Goal: Task Accomplishment & Management: Complete application form

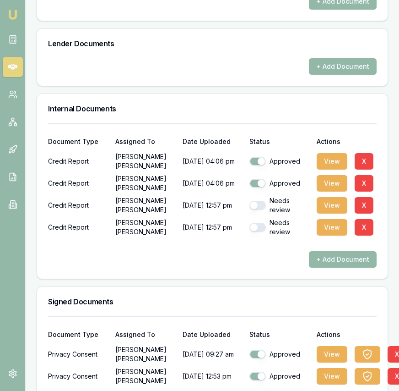
scroll to position [671, 0]
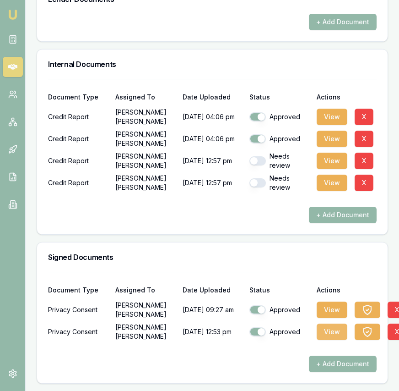
click at [335, 335] on button "View" at bounding box center [332, 331] width 31 height 16
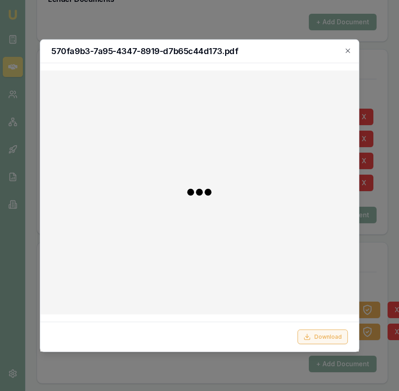
click at [335, 335] on button "Download" at bounding box center [323, 336] width 50 height 15
click at [353, 49] on div "570fa9b3-7a95-4347-8919-d7b65c44d173.pdf" at bounding box center [199, 50] width 319 height 23
click at [350, 52] on icon "button" at bounding box center [347, 50] width 7 height 7
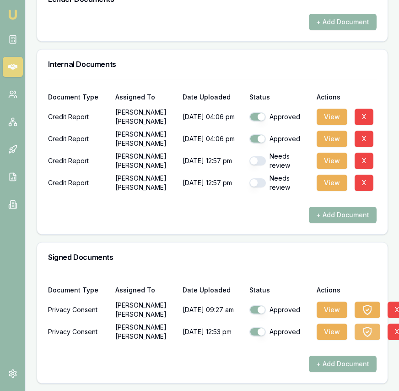
click at [368, 331] on icon "button" at bounding box center [367, 332] width 3 height 2
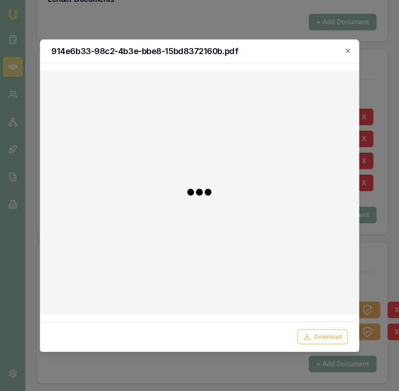
click at [330, 344] on div "Download" at bounding box center [199, 336] width 319 height 30
click at [320, 336] on button "Download" at bounding box center [323, 336] width 50 height 15
click at [349, 51] on icon "button" at bounding box center [348, 51] width 4 height 4
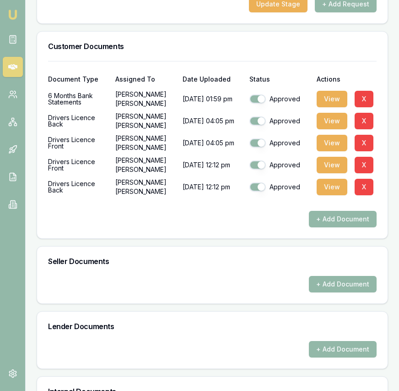
scroll to position [0, 0]
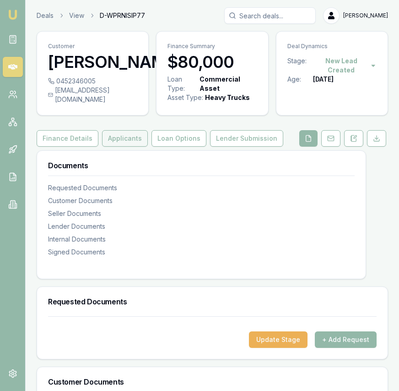
click at [132, 147] on button "Applicants" at bounding box center [125, 138] width 46 height 16
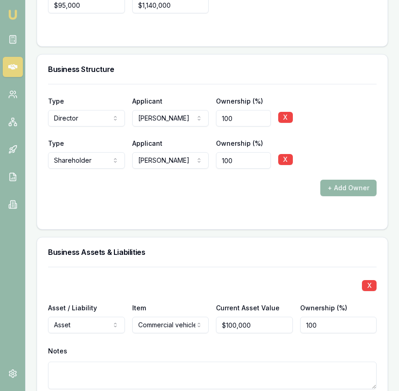
scroll to position [1947, 0]
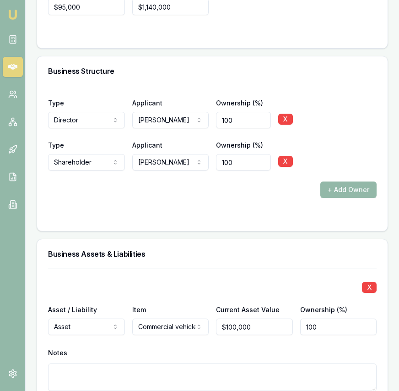
click at [218, 113] on input "100" at bounding box center [243, 120] width 55 height 16
type input "102"
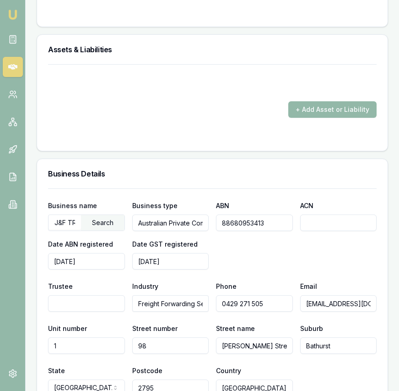
scroll to position [1399, 0]
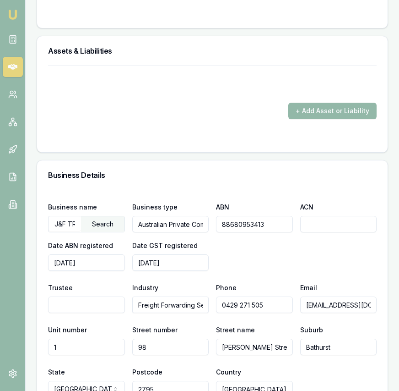
click at [263, 107] on div "+ Add Asset or Liability" at bounding box center [212, 111] width 329 height 16
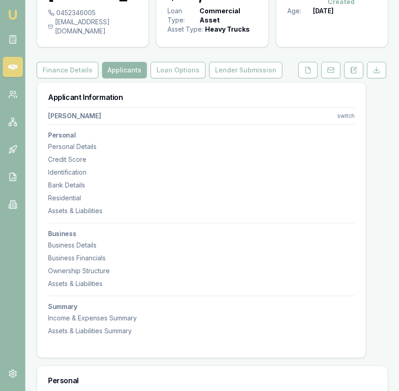
scroll to position [0, 0]
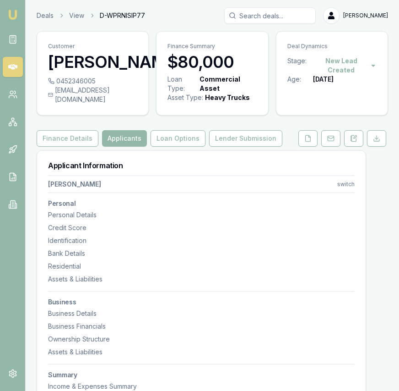
click at [378, 147] on button at bounding box center [376, 138] width 19 height 16
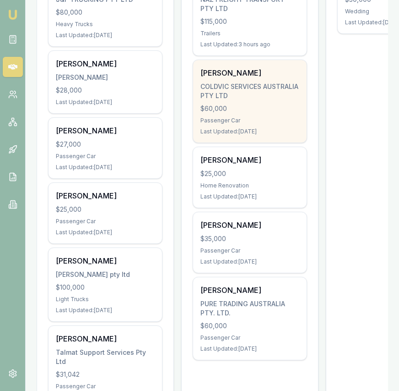
scroll to position [233, 0]
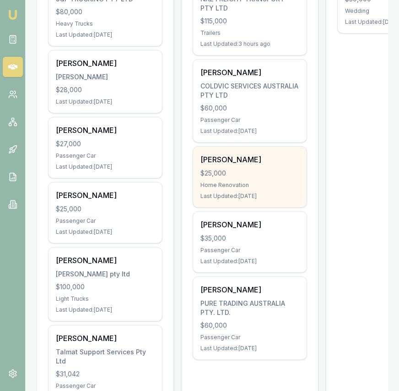
click at [238, 199] on div "Last Updated: 4 days ago" at bounding box center [250, 195] width 99 height 7
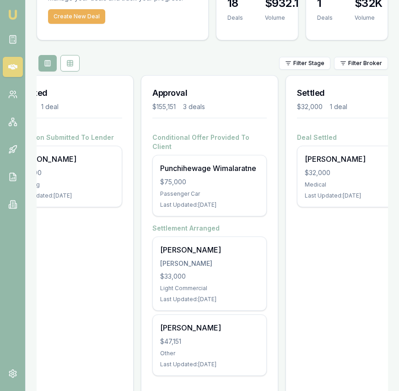
scroll to position [0, 331]
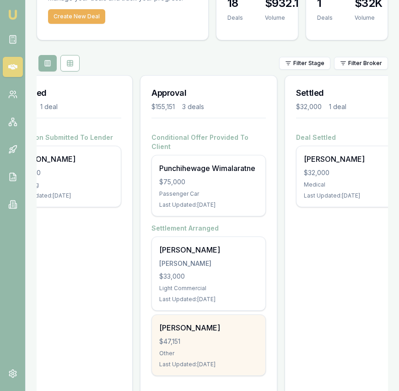
click at [181, 324] on div "Rajinder Sandhu $47,151 Other Last Updated: 2 days ago" at bounding box center [209, 345] width 114 height 60
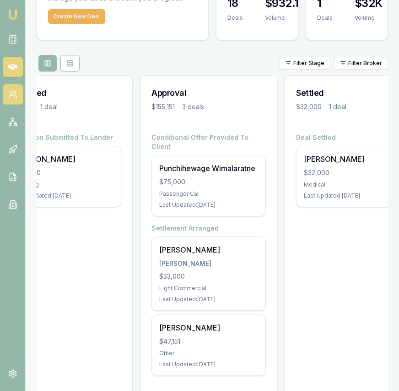
click at [10, 102] on link at bounding box center [13, 94] width 20 height 20
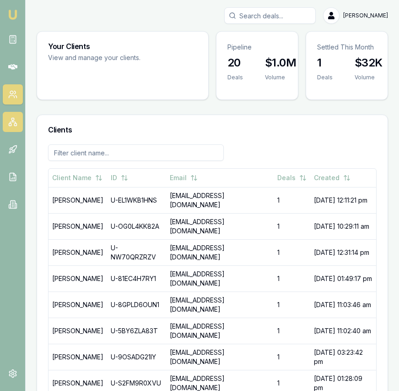
click at [10, 125] on rect at bounding box center [10, 124] width 2 height 2
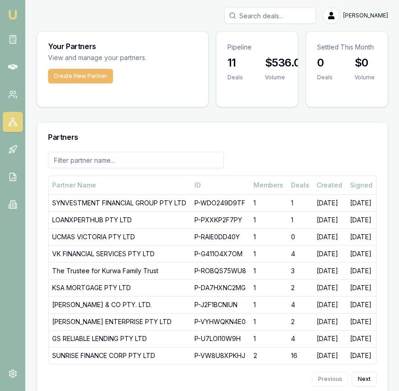
click at [86, 80] on button "Create New Partner" at bounding box center [80, 76] width 65 height 15
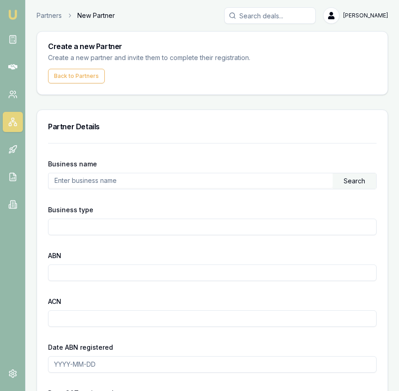
click at [91, 184] on input "text" at bounding box center [191, 180] width 284 height 15
click at [90, 184] on input "text" at bounding box center [191, 180] width 284 height 15
click at [371, 185] on div "Search" at bounding box center [355, 181] width 44 height 16
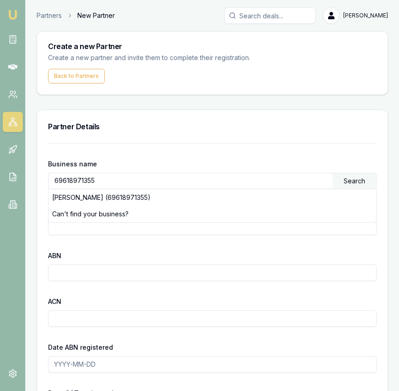
click at [261, 201] on div "DHANKHAR, SANJEEV (69618971355)" at bounding box center [213, 197] width 328 height 16
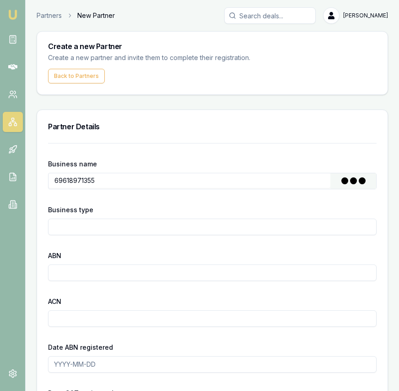
type input "[PERSON_NAME]"
type input "Individual/Sole Trader"
type input "69618971355"
type input "2005-05-20"
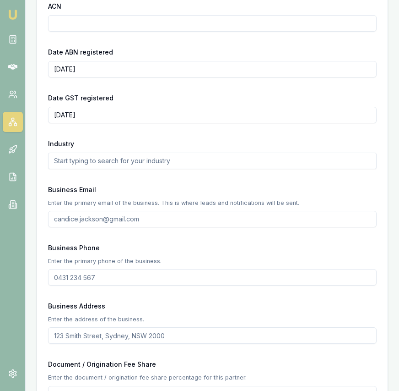
scroll to position [295, 0]
click at [90, 219] on input "Business Email" at bounding box center [212, 218] width 329 height 16
type input "sanjeev@sdaccountants.com.au"
click at [91, 277] on input "Business Phone" at bounding box center [212, 276] width 329 height 16
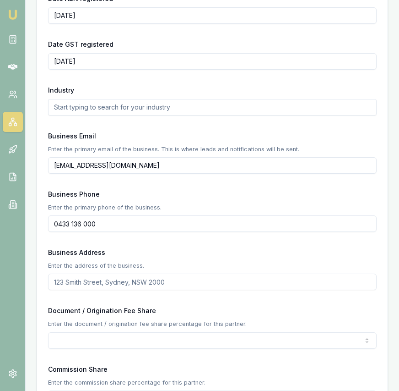
scroll to position [350, 0]
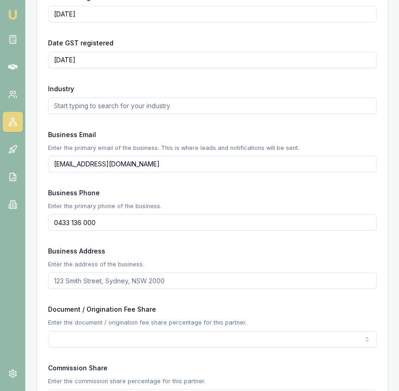
type input "0433 136 000"
click at [90, 288] on input "Business Address" at bounding box center [212, 280] width 329 height 16
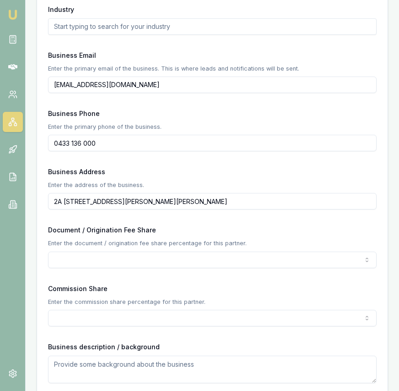
scroll to position [435, 0]
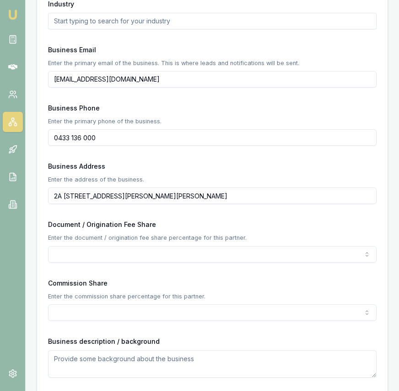
type input "2A 758 Blackburn Road Notting Hill Vic 3168"
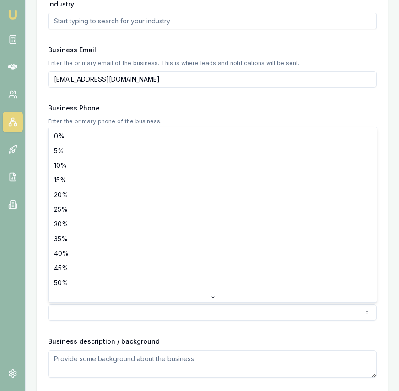
select select "50"
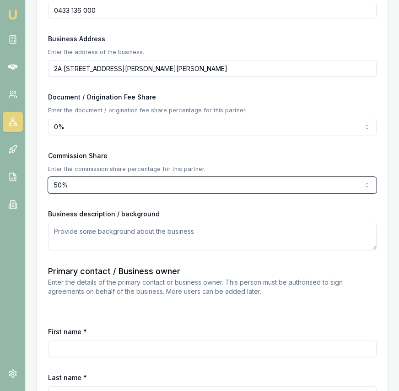
scroll to position [644, 0]
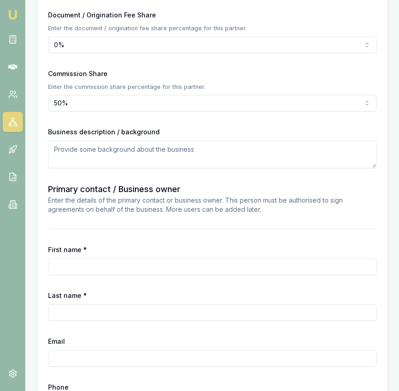
click at [101, 264] on input "First name *" at bounding box center [212, 266] width 329 height 16
type input "Sanjeev"
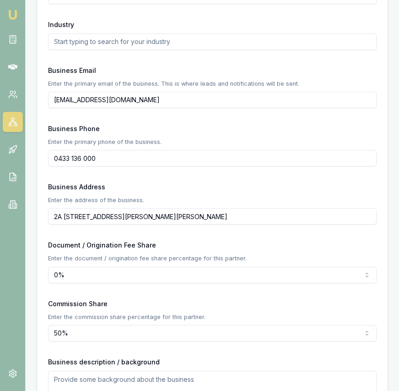
scroll to position [405, 0]
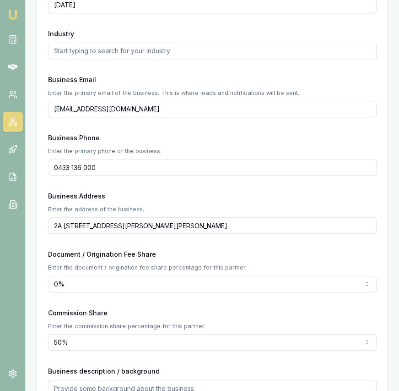
type input "Dhankhar"
click at [110, 108] on input "sanjeev@sdaccountants.com.au" at bounding box center [212, 109] width 329 height 16
click at [109, 108] on input "sanjeev@sdaccountants.com.au" at bounding box center [212, 109] width 329 height 16
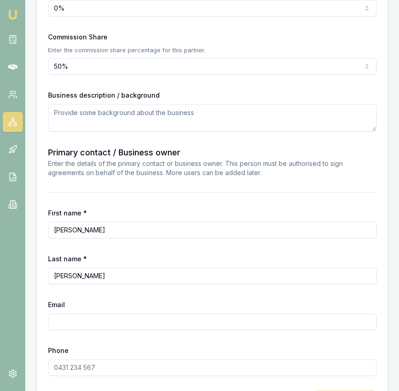
scroll to position [715, 0]
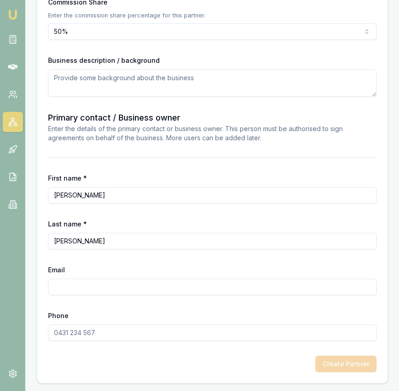
click at [76, 289] on input "Email" at bounding box center [212, 286] width 329 height 16
paste input "sanjeev@sdaccountants.com.au"
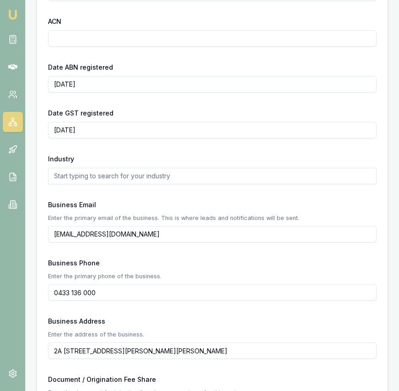
scroll to position [272, 0]
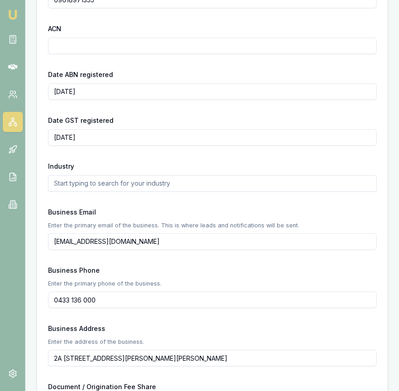
type input "sanjeev@sdaccountants.com.au"
click at [100, 295] on input "0433 136 000" at bounding box center [212, 299] width 329 height 16
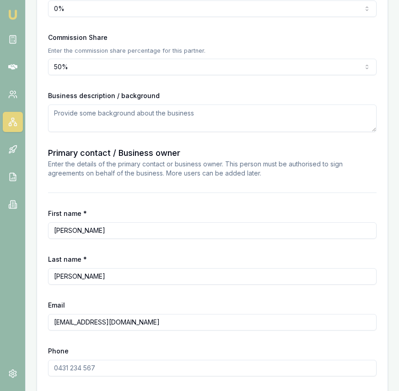
scroll to position [715, 0]
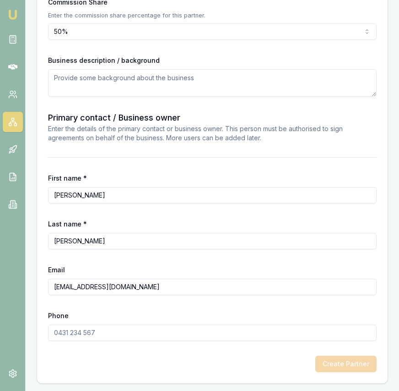
paste input "0433 136 000"
type input "0433 136 000"
click at [339, 364] on button "Create Partner" at bounding box center [346, 363] width 61 height 16
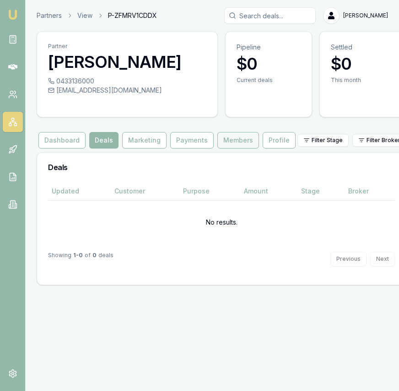
click at [227, 143] on button "Members" at bounding box center [239, 140] width 42 height 16
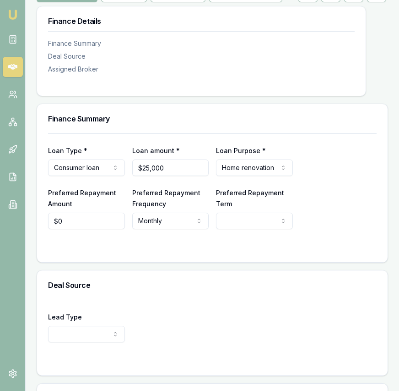
scroll to position [234, 0]
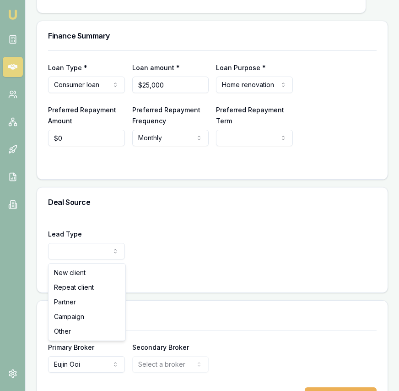
select select "PARTNER"
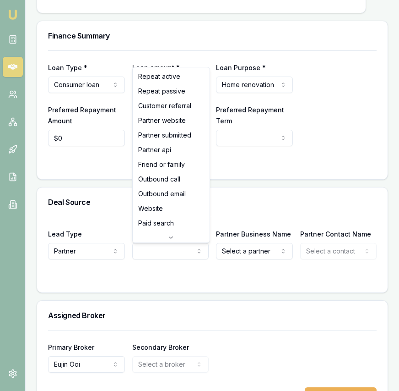
select select "PARTNER_SUBMITTED"
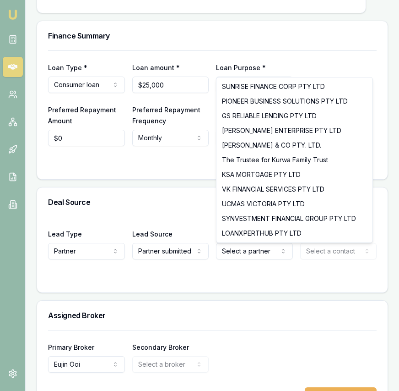
select select "SYNVESTMENT FINANCIAL GROUP PTY LTD"
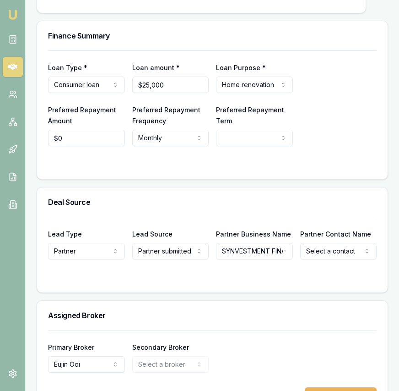
select select "Akhil Yoshith"
click at [286, 188] on div "Finance Summary Loan Type * Consumer loan Consumer loan Consumer asset Commerci…" at bounding box center [213, 218] width 352 height 394
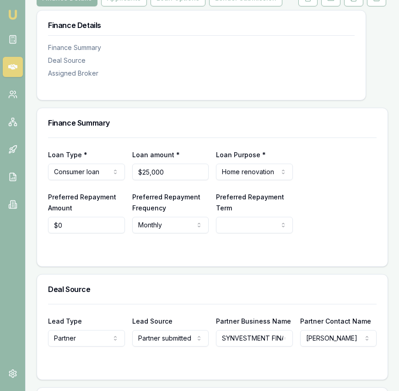
scroll to position [142, 0]
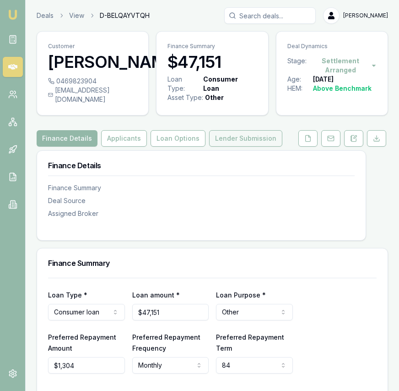
click at [234, 147] on button "Lender Submission" at bounding box center [245, 138] width 73 height 16
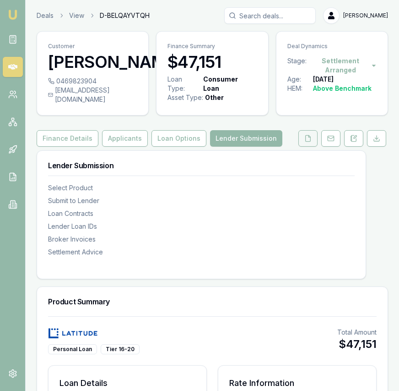
click at [309, 147] on button at bounding box center [308, 138] width 19 height 16
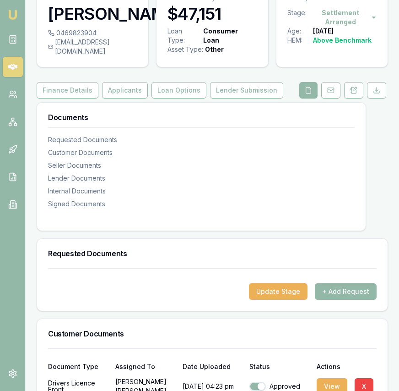
scroll to position [41, 0]
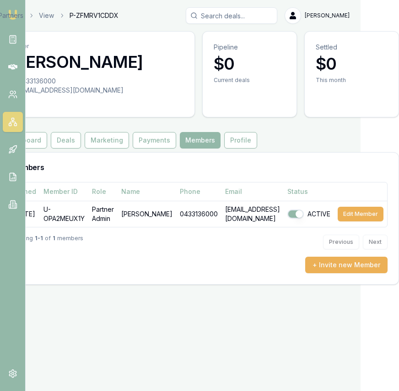
scroll to position [0, 65]
click at [325, 270] on button "+ Invite new Member" at bounding box center [346, 264] width 82 height 16
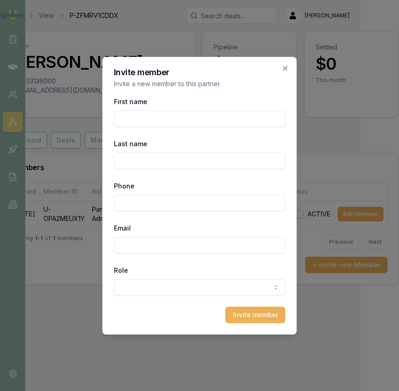
click at [175, 118] on input "First name" at bounding box center [200, 118] width 172 height 16
type input "Rajeev"
type input "C"
type input "[PERSON_NAME]"
click at [170, 199] on input "Phone" at bounding box center [200, 203] width 172 height 16
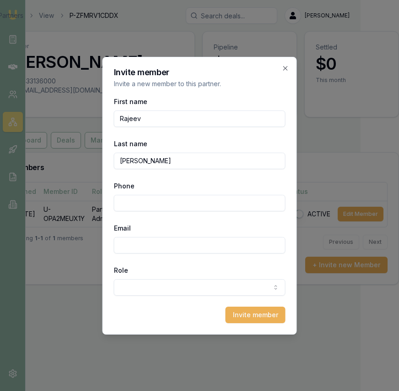
paste input "6143 042 1260"
click at [127, 203] on input "6143 042 1260" at bounding box center [200, 203] width 172 height 16
type input "6"
click at [212, 196] on input "Phone" at bounding box center [200, 203] width 172 height 16
type input "0430 421 260"
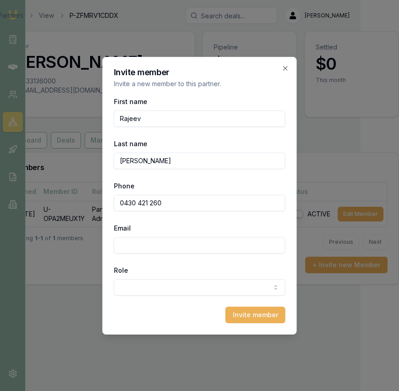
click at [152, 239] on input "Email" at bounding box center [200, 245] width 172 height 16
paste input "[EMAIL_ADDRESS][DOMAIN_NAME]"
type input "[EMAIL_ADDRESS][DOMAIN_NAME]"
click at [162, 292] on body "Emu Broker Partners View P-ZFMRV1CDDX [PERSON_NAME] Toggle Menu Partner [PERSON…" at bounding box center [161, 195] width 399 height 391
click at [248, 314] on button "Invite member" at bounding box center [256, 314] width 60 height 16
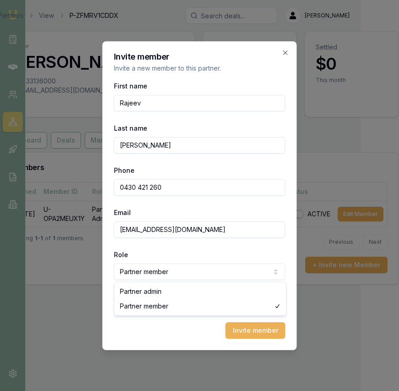
click at [227, 277] on body "Emu Broker Partners View P-ZFMRV1CDDX Eujin Ooi Toggle Menu Partner Dhankhar, S…" at bounding box center [161, 195] width 399 height 391
select select "PARTNER_ADMIN"
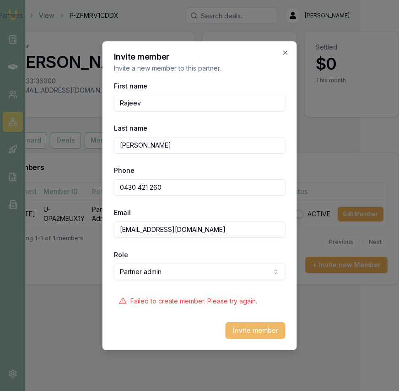
click at [250, 332] on button "Invite member" at bounding box center [256, 330] width 60 height 16
click at [236, 239] on form "First name Rajeev Last name Dhankhar Phone 0430 421 260 Email Rajeev@asradvisor…" at bounding box center [200, 209] width 172 height 258
click at [231, 234] on input "Rajeev@asradvisors.com.au" at bounding box center [200, 229] width 172 height 16
click at [245, 334] on button "Invite member" at bounding box center [256, 330] width 60 height 16
click at [291, 48] on div "Invite member Invite a new member to this partner. First name Rajeev Last name …" at bounding box center [200, 195] width 195 height 309
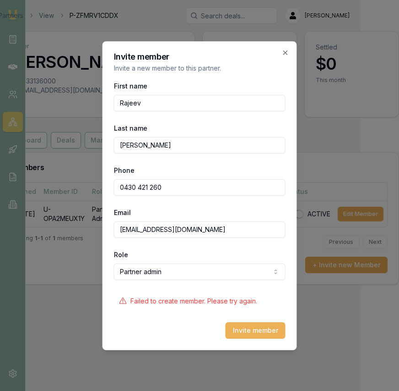
click at [284, 52] on icon "button" at bounding box center [285, 52] width 7 height 7
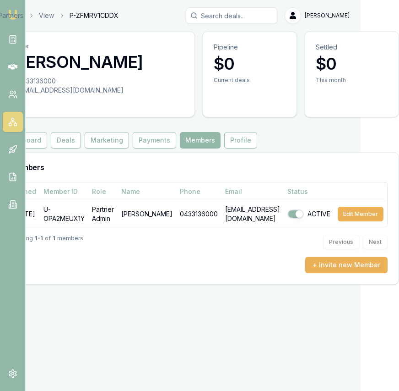
scroll to position [0, 36]
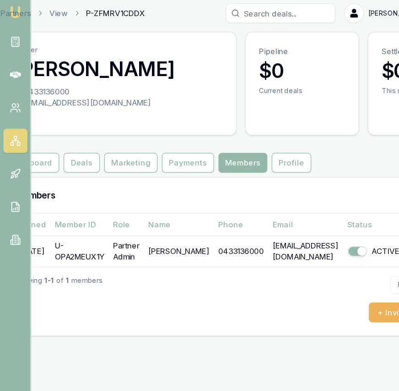
click at [93, 254] on div "Showing 1 - 1 of 1 members Previous Next" at bounding box center [201, 241] width 378 height 29
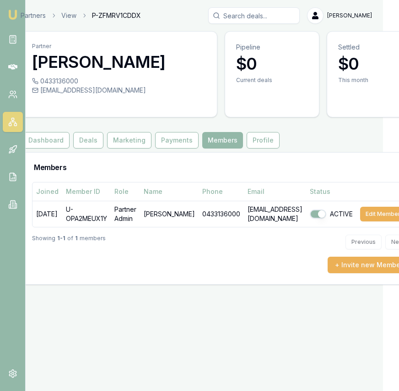
click at [9, 12] on img at bounding box center [12, 14] width 11 height 11
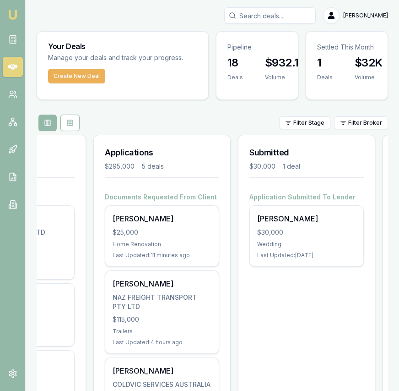
scroll to position [0, 365]
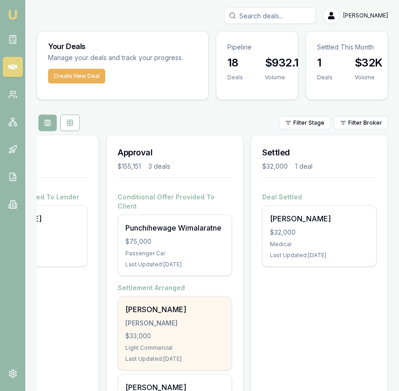
click at [182, 318] on div "SHAHEEN, MUZAMMIL" at bounding box center [174, 322] width 99 height 9
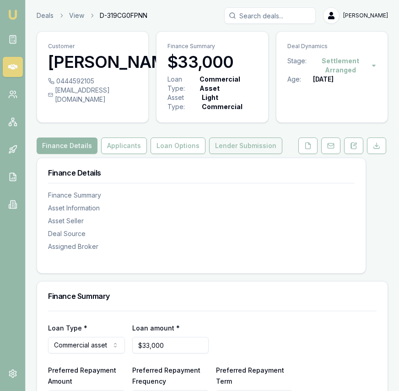
click at [261, 152] on button "Lender Submission" at bounding box center [245, 145] width 73 height 16
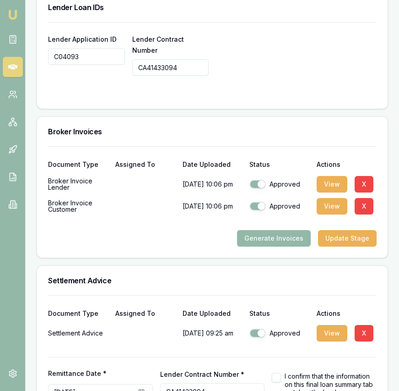
scroll to position [983, 0]
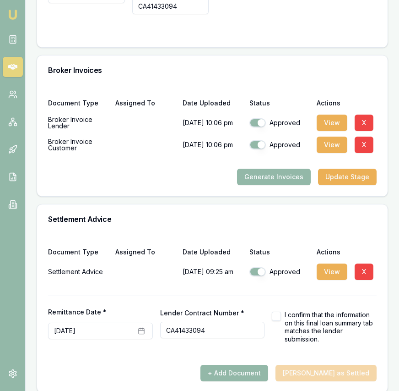
click at [276, 311] on button "button" at bounding box center [276, 315] width 9 height 9
checkbox input "true"
click at [322, 370] on button "[PERSON_NAME] as Settled" at bounding box center [326, 373] width 101 height 16
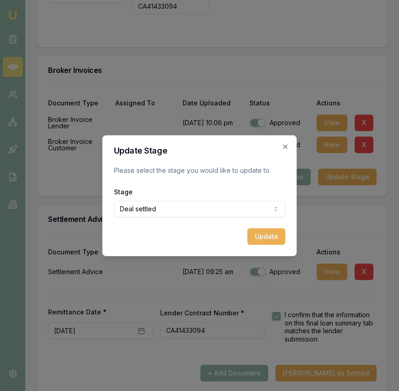
click at [261, 240] on button "Update" at bounding box center [267, 236] width 38 height 16
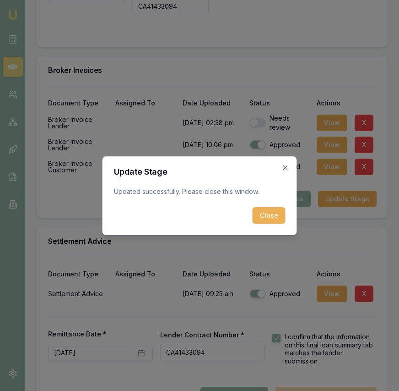
click at [274, 221] on button "Close" at bounding box center [269, 215] width 33 height 16
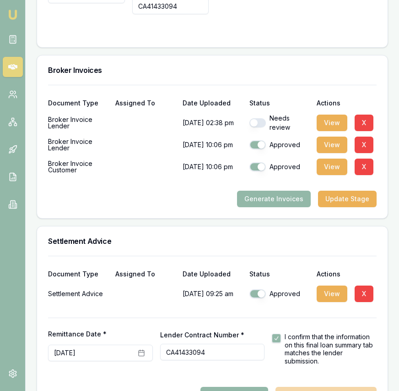
click at [257, 118] on button "button" at bounding box center [258, 122] width 16 height 9
checkbox input "true"
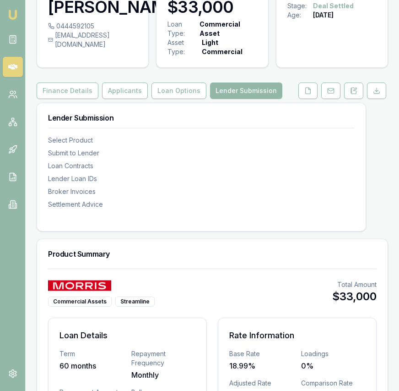
scroll to position [0, 0]
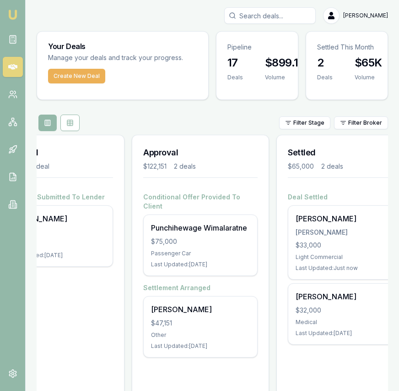
scroll to position [0, 365]
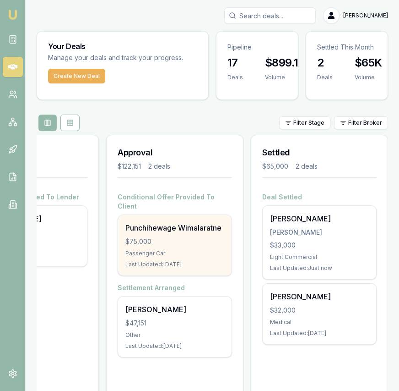
click at [214, 224] on div "Punchihewage Wimalaratne $75,000 Passenger Car Last Updated: 3 days ago" at bounding box center [175, 245] width 114 height 60
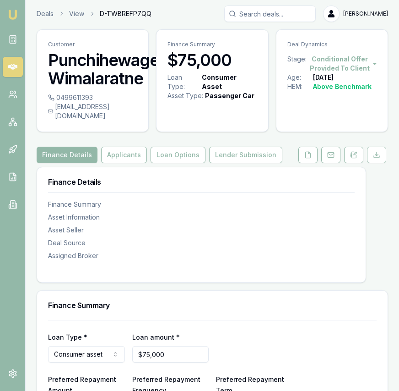
scroll to position [34, 0]
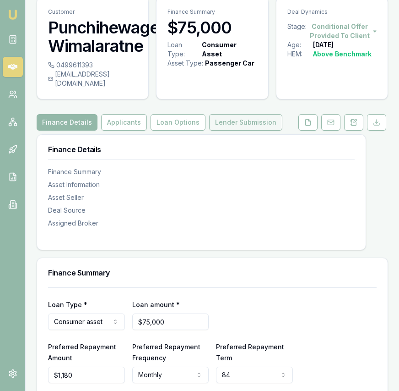
click at [262, 115] on button "Lender Submission" at bounding box center [245, 122] width 73 height 16
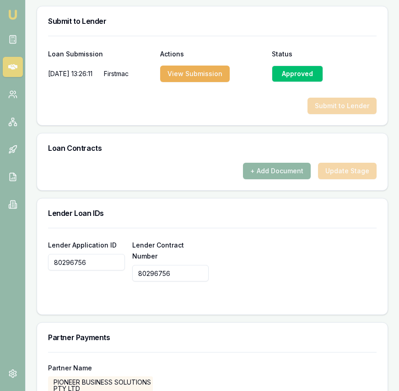
scroll to position [657, 0]
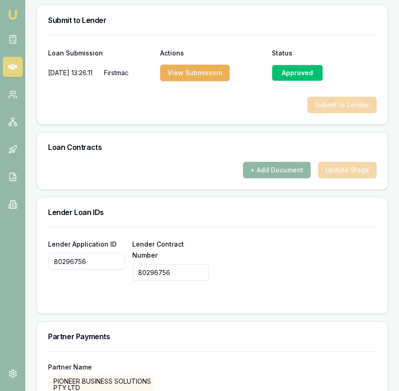
click at [272, 164] on button "+ Add Document" at bounding box center [277, 170] width 68 height 16
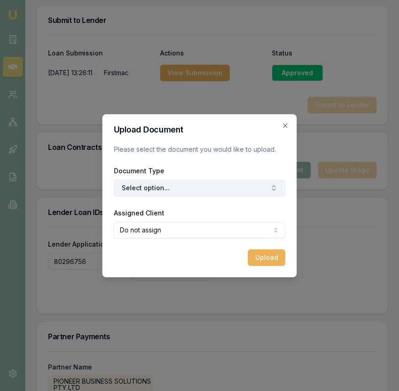
click at [229, 187] on button "Select option..." at bounding box center [200, 188] width 172 height 16
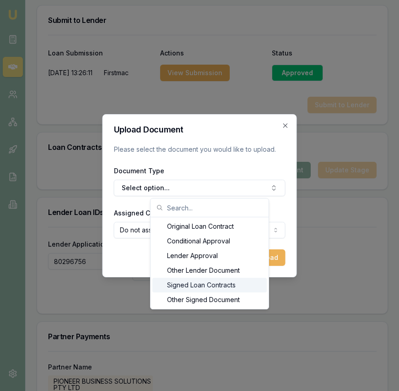
click at [216, 283] on div "Signed Loan Contracts" at bounding box center [209, 285] width 114 height 15
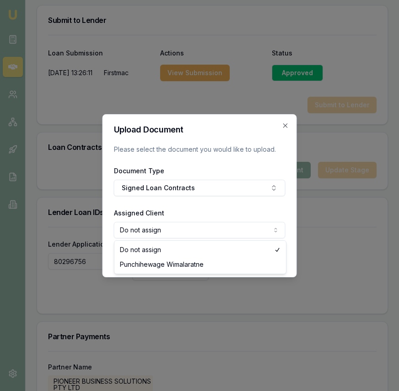
select select "U-1XNFB03GZW"
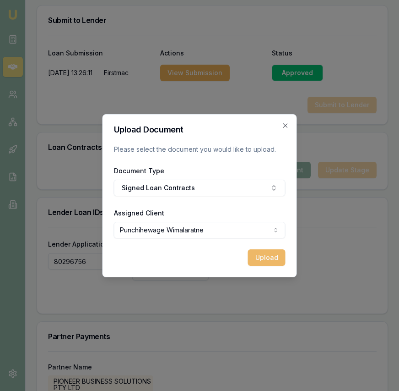
click at [254, 256] on button "Upload" at bounding box center [267, 257] width 38 height 16
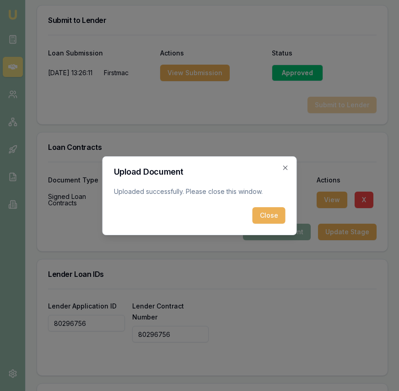
click at [275, 218] on button "Close" at bounding box center [269, 215] width 33 height 16
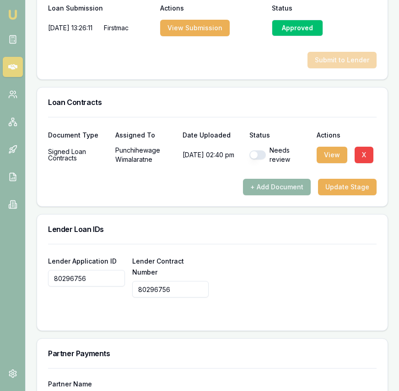
scroll to position [698, 0]
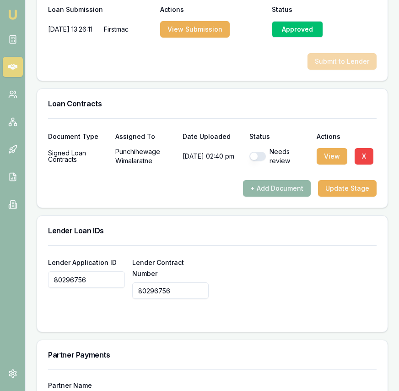
click at [258, 152] on button "button" at bounding box center [258, 156] width 16 height 9
checkbox input "true"
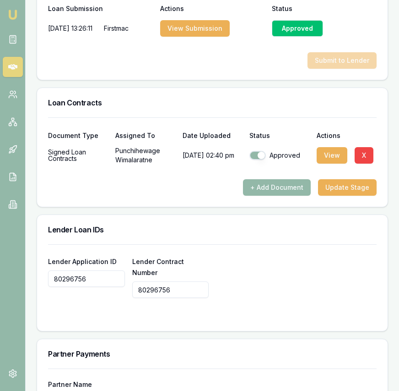
scroll to position [713, 0]
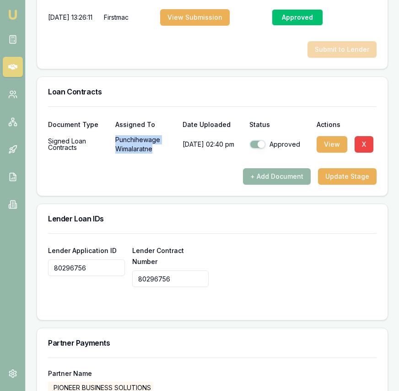
drag, startPoint x: 147, startPoint y: 139, endPoint x: 116, endPoint y: 132, distance: 31.4
click at [115, 135] on p "Punchihewage Wimalaratne" at bounding box center [145, 144] width 60 height 18
copy p "Punchihewage Wimalaratne"
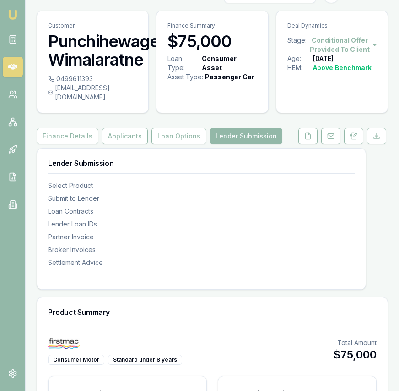
scroll to position [0, 0]
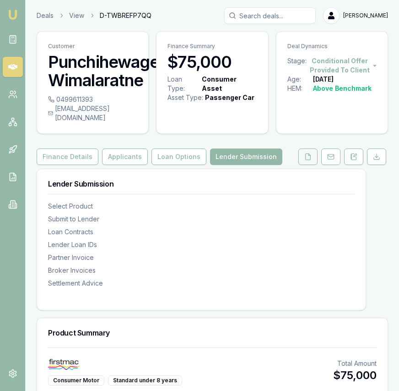
click at [308, 148] on button at bounding box center [308, 156] width 19 height 16
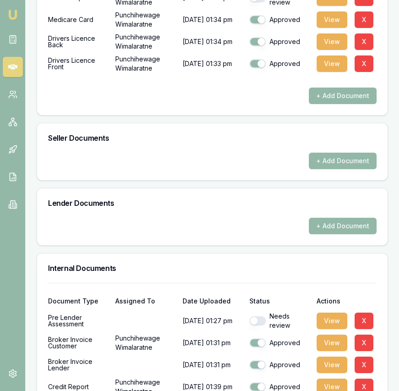
scroll to position [541, 0]
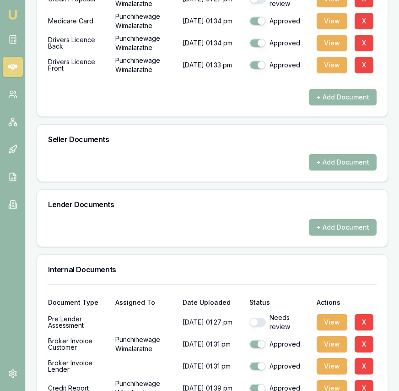
click at [260, 317] on button "button" at bounding box center [258, 321] width 16 height 9
checkbox input "true"
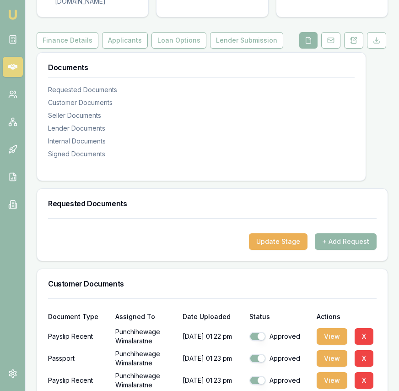
scroll to position [0, 0]
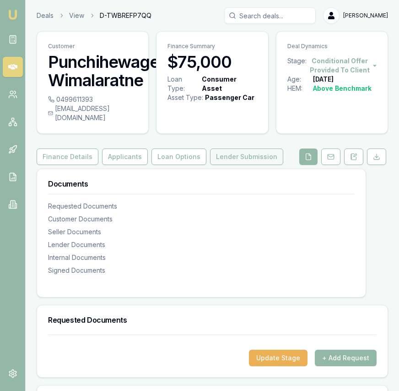
click at [239, 148] on button "Lender Submission" at bounding box center [246, 156] width 73 height 16
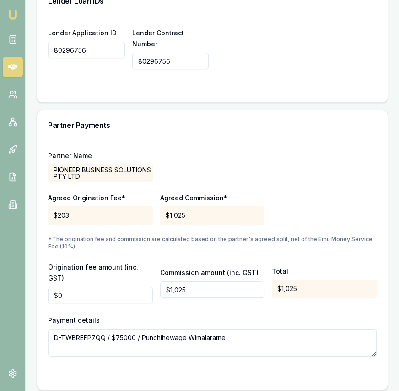
scroll to position [1188, 0]
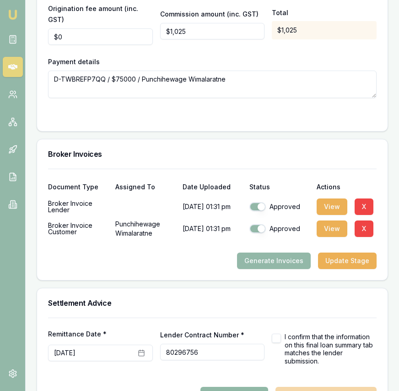
click at [258, 387] on button "+ Add Document" at bounding box center [235, 395] width 68 height 16
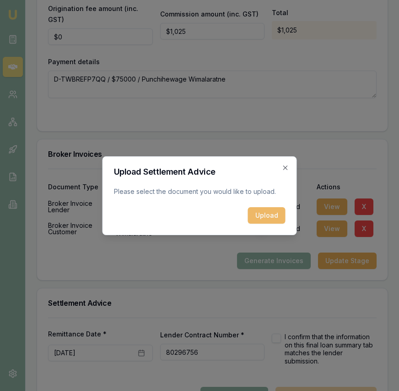
click at [265, 223] on div "Upload Settlement Advice Please select the document you would like to upload. U…" at bounding box center [200, 195] width 195 height 79
click at [263, 221] on button "Upload" at bounding box center [267, 215] width 38 height 16
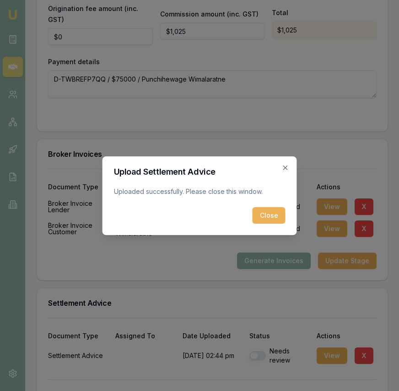
click at [271, 215] on button "Close" at bounding box center [269, 215] width 33 height 16
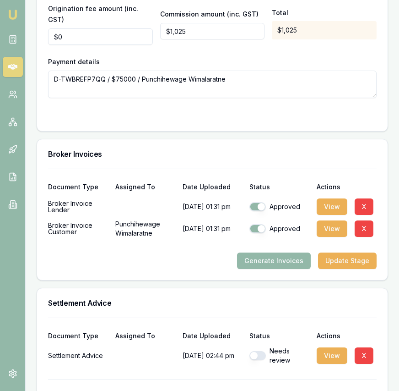
click at [255, 351] on button "button" at bounding box center [258, 355] width 16 height 9
checkbox input "true"
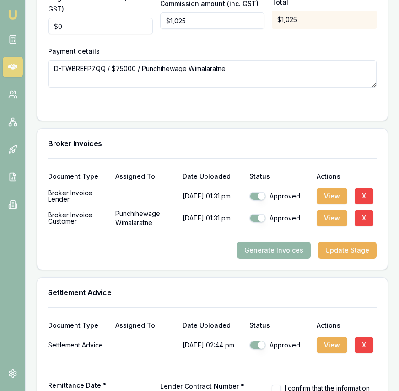
scroll to position [1250, 0]
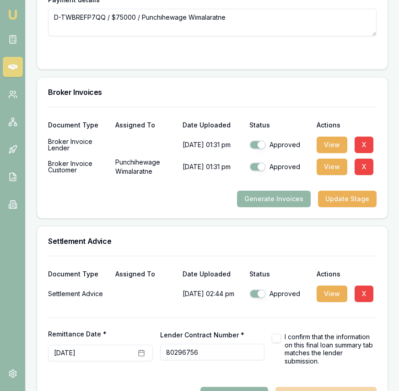
click at [275, 333] on button "button" at bounding box center [276, 337] width 9 height 9
checkbox input "true"
click at [321, 387] on button "Mark Deal as Settled" at bounding box center [326, 395] width 101 height 16
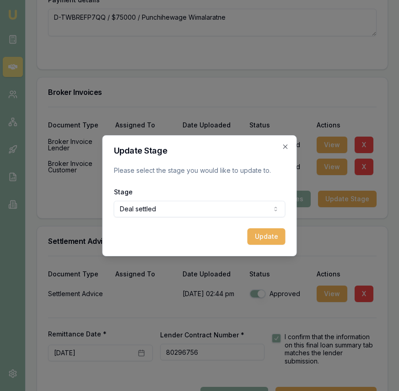
click at [266, 235] on button "Update" at bounding box center [267, 236] width 38 height 16
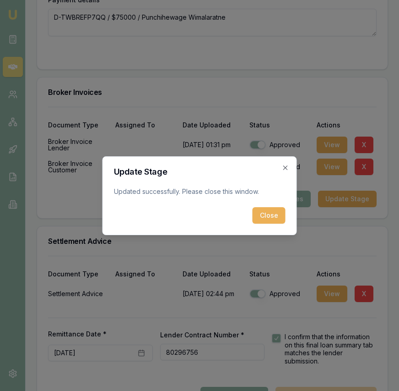
click at [260, 218] on button "Close" at bounding box center [269, 215] width 33 height 16
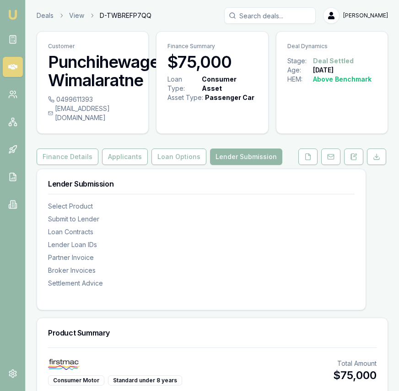
scroll to position [1, 0]
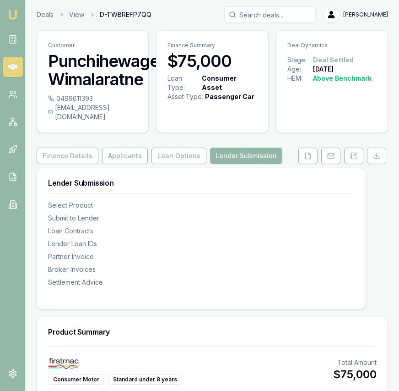
click at [9, 13] on img at bounding box center [12, 14] width 11 height 11
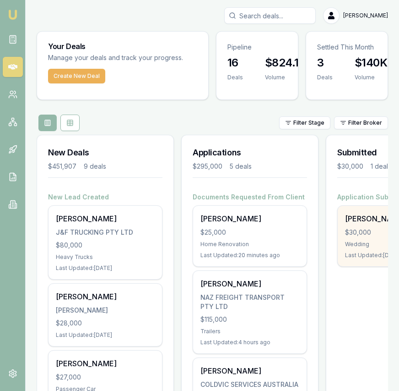
click at [351, 223] on div "Haribansha Sanjel" at bounding box center [394, 218] width 99 height 11
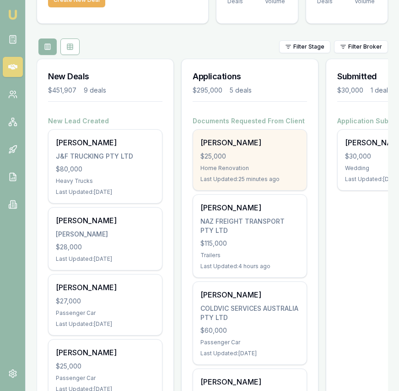
scroll to position [76, 0]
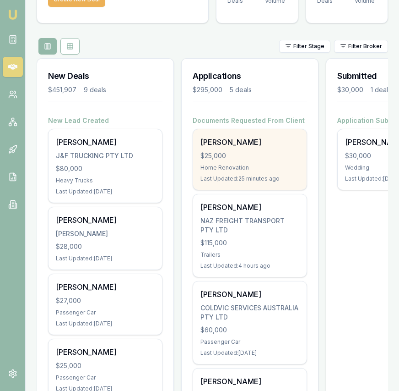
click at [250, 150] on div "Praveen Sreekumar $25,000 Home Renovation Last Updated: 25 minutes ago" at bounding box center [250, 159] width 114 height 60
click at [0, 0] on div "Emu Broker Eujin Ooi Toggle Menu Your Deals Manage your deals and track your pr…" at bounding box center [199, 365] width 399 height 882
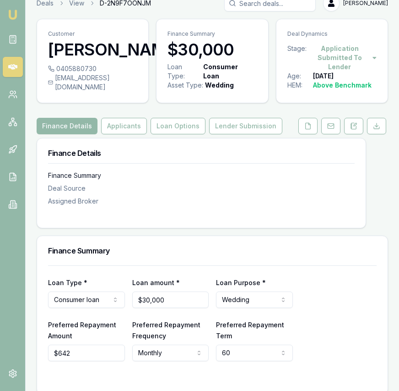
scroll to position [52, 0]
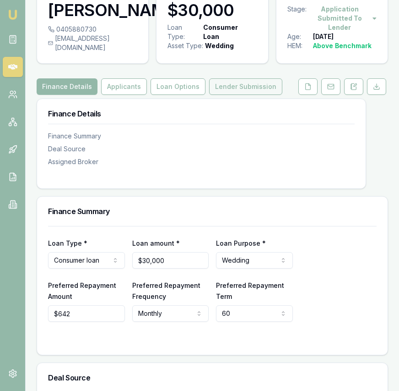
click at [251, 95] on button "Lender Submission" at bounding box center [245, 86] width 73 height 16
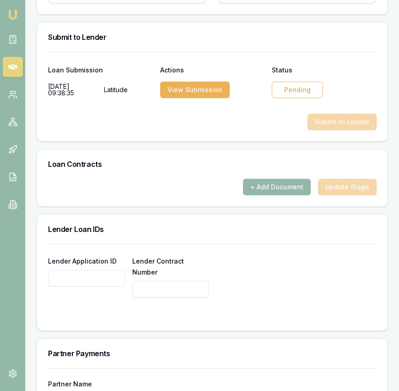
scroll to position [621, 0]
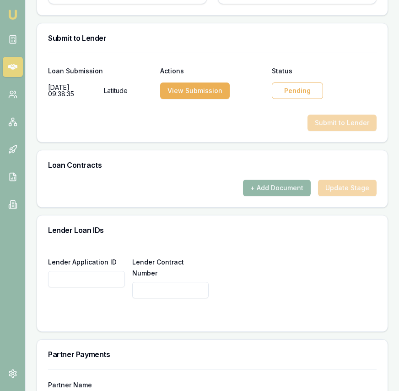
click at [285, 96] on div "Pending" at bounding box center [297, 90] width 51 height 16
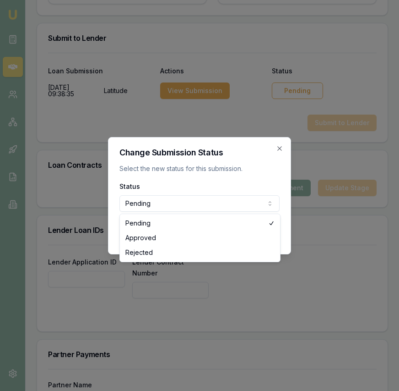
select select "APPROVED"
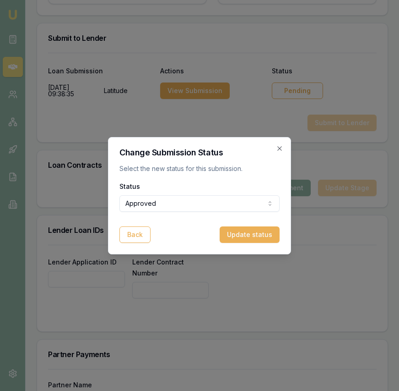
click at [236, 236] on button "Update status" at bounding box center [250, 234] width 60 height 16
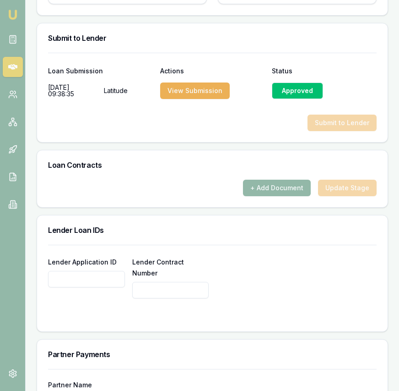
click at [119, 287] on input "Lender Application ID" at bounding box center [86, 279] width 77 height 16
paste input "0000631700"
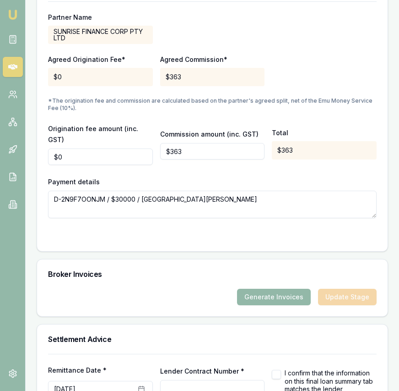
scroll to position [986, 0]
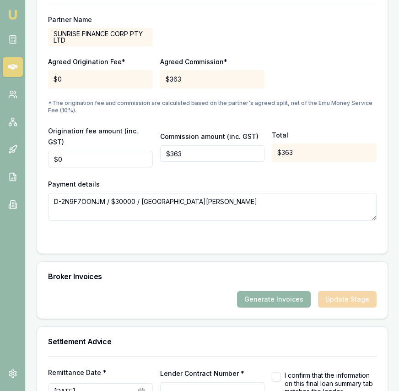
type input "0000631700"
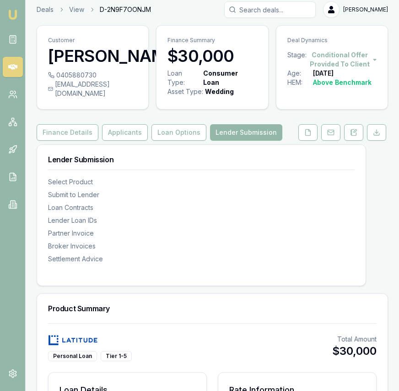
scroll to position [0, 0]
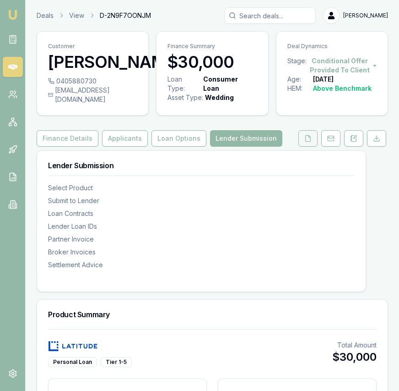
click at [306, 147] on button at bounding box center [308, 138] width 19 height 16
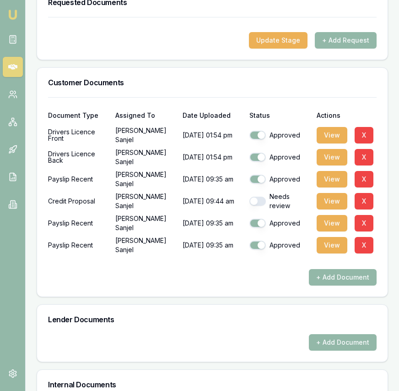
scroll to position [300, 0]
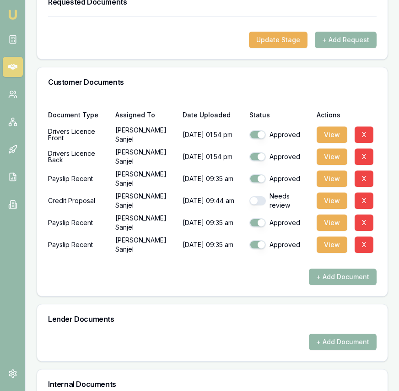
click at [261, 205] on button "button" at bounding box center [258, 200] width 16 height 9
checkbox input "true"
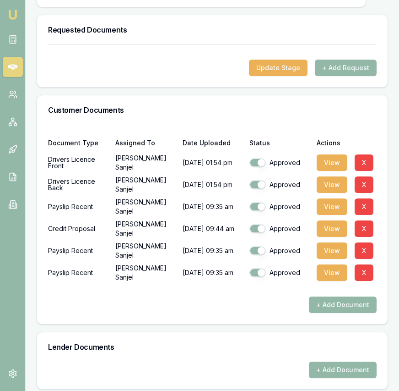
scroll to position [0, 0]
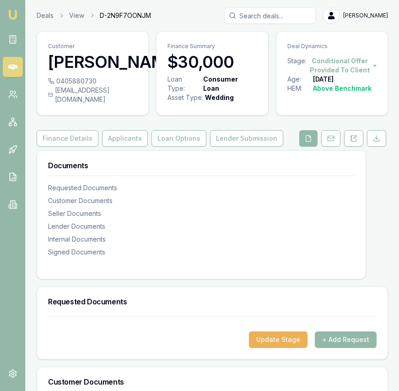
click at [11, 11] on img at bounding box center [12, 14] width 11 height 11
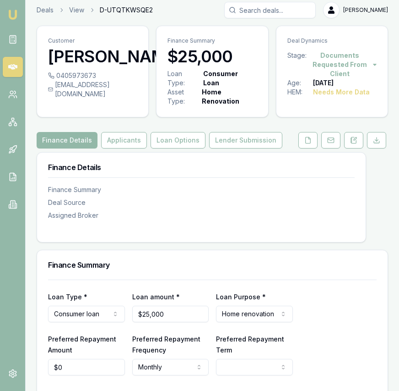
scroll to position [5, 0]
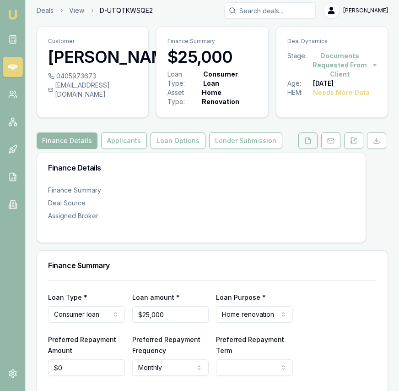
click at [303, 143] on button at bounding box center [308, 140] width 19 height 16
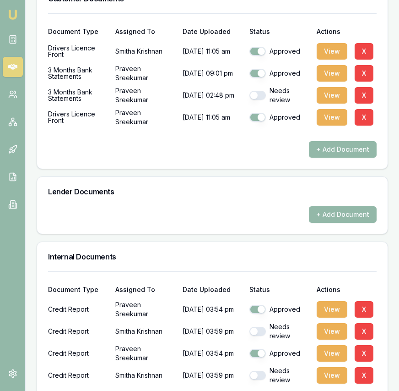
scroll to position [315, 0]
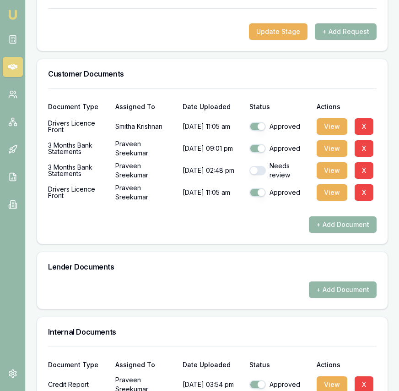
click at [261, 172] on button "button" at bounding box center [258, 170] width 16 height 9
checkbox input "true"
click at [328, 171] on button "View" at bounding box center [332, 170] width 31 height 16
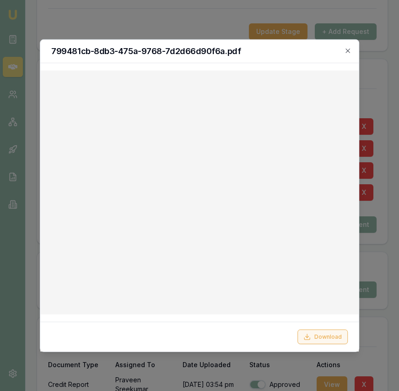
click at [308, 333] on icon at bounding box center [307, 336] width 7 height 7
click at [347, 54] on icon "button" at bounding box center [347, 50] width 7 height 7
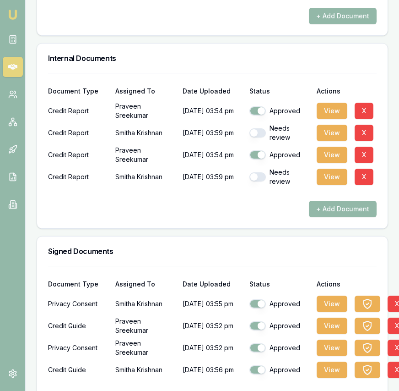
scroll to position [628, 0]
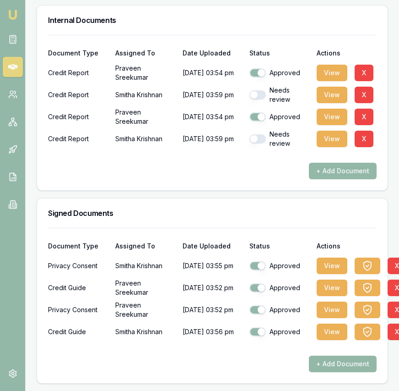
click at [256, 140] on button "button" at bounding box center [258, 138] width 16 height 9
checkbox input "true"
click at [259, 91] on button "button" at bounding box center [258, 94] width 16 height 9
checkbox input "true"
click at [258, 135] on button "button" at bounding box center [258, 138] width 16 height 9
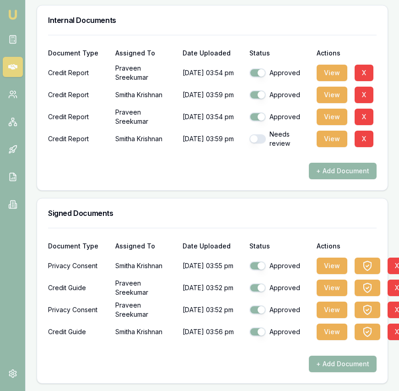
checkbox input "true"
click at [332, 76] on button "View" at bounding box center [332, 73] width 31 height 16
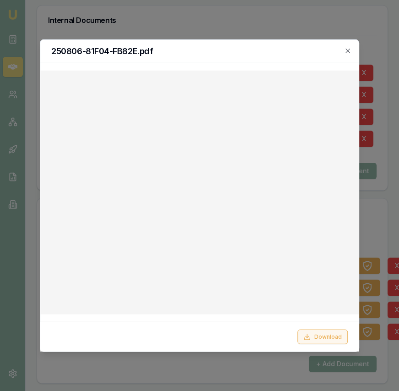
click at [332, 332] on button "Download" at bounding box center [323, 336] width 50 height 15
click at [349, 54] on div "250806-81F04-FB82E.pdf" at bounding box center [199, 50] width 319 height 23
click at [349, 50] on icon "button" at bounding box center [347, 50] width 7 height 7
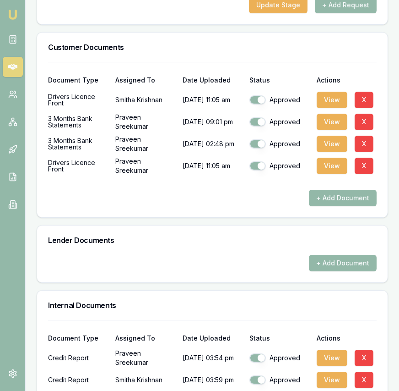
scroll to position [0, 0]
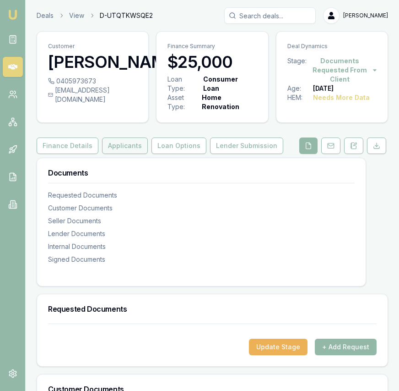
click at [123, 154] on button "Applicants" at bounding box center [125, 145] width 46 height 16
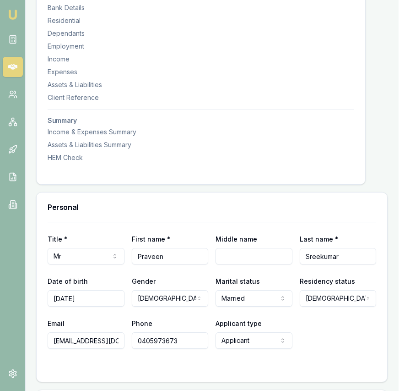
scroll to position [0, 0]
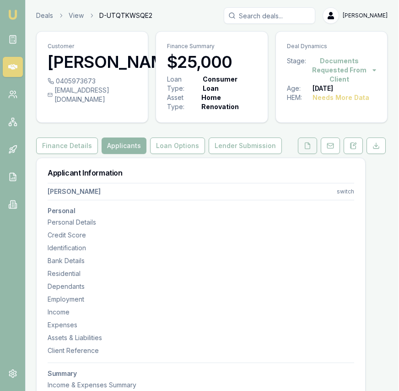
click at [313, 149] on button at bounding box center [307, 145] width 19 height 16
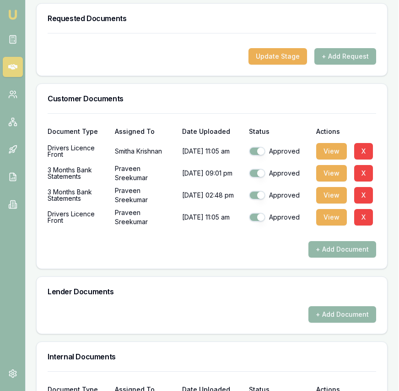
scroll to position [302, 0]
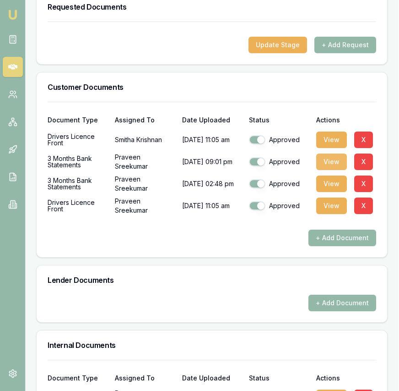
click at [329, 163] on button "View" at bounding box center [331, 161] width 31 height 16
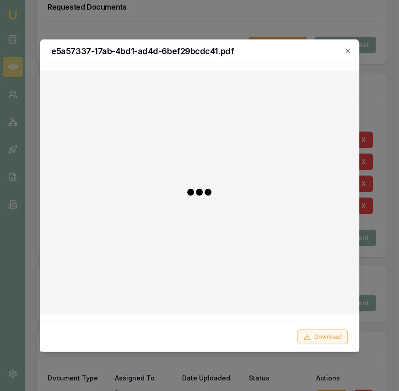
click at [321, 333] on button "Download" at bounding box center [323, 336] width 50 height 15
click at [343, 53] on h2 "e5a57337-17ab-4bd1-ad4d-6bef29bcdc41.pdf" at bounding box center [199, 51] width 297 height 8
drag, startPoint x: 348, startPoint y: 50, endPoint x: 334, endPoint y: 48, distance: 13.4
click at [348, 50] on icon "button" at bounding box center [348, 51] width 4 height 4
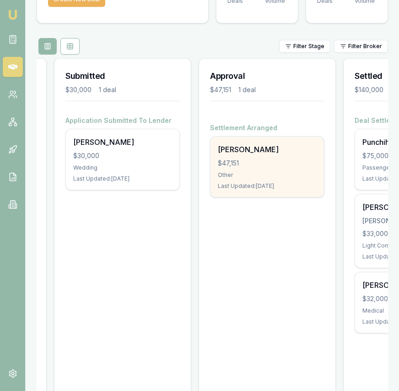
scroll to position [0, 365]
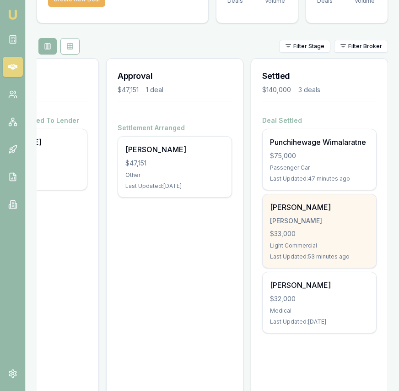
click at [286, 205] on div "[PERSON_NAME]" at bounding box center [319, 207] width 99 height 11
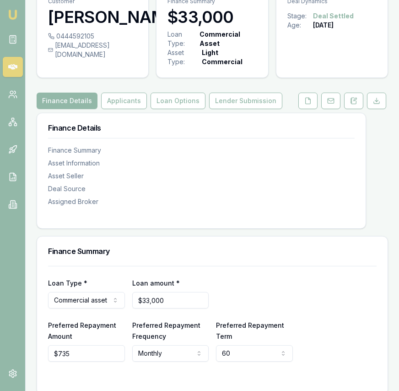
scroll to position [42, 0]
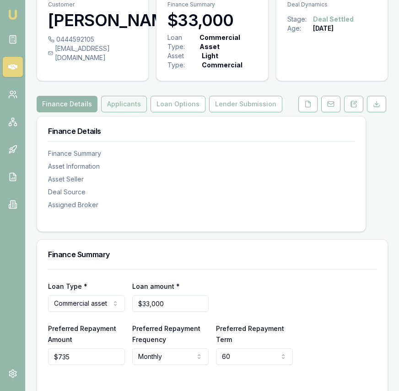
click at [126, 104] on button "Applicants" at bounding box center [124, 104] width 46 height 16
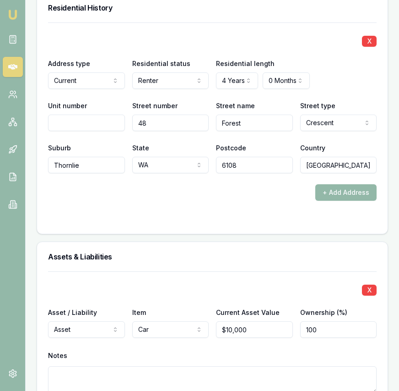
scroll to position [1217, 0]
